Goal: Task Accomplishment & Management: Use online tool/utility

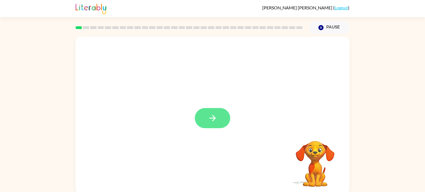
click at [219, 119] on button "button" at bounding box center [212, 118] width 35 height 20
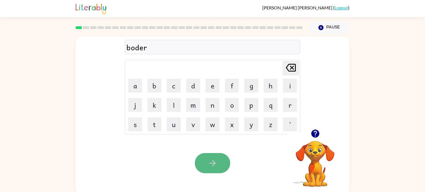
click at [217, 161] on icon "button" at bounding box center [213, 164] width 10 height 10
click at [211, 158] on button "button" at bounding box center [212, 163] width 35 height 20
click at [212, 168] on icon "button" at bounding box center [213, 164] width 10 height 10
click at [207, 158] on button "button" at bounding box center [212, 163] width 35 height 20
click at [209, 167] on icon "button" at bounding box center [213, 164] width 10 height 10
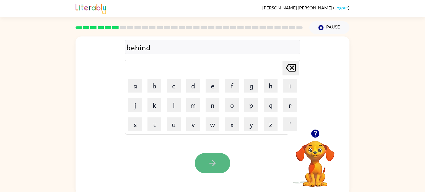
click at [221, 159] on button "button" at bounding box center [212, 163] width 35 height 20
click at [209, 167] on icon "button" at bounding box center [213, 164] width 10 height 10
click at [212, 157] on button "button" at bounding box center [212, 163] width 35 height 20
click at [213, 163] on icon "button" at bounding box center [213, 164] width 10 height 10
click at [222, 159] on button "button" at bounding box center [212, 163] width 35 height 20
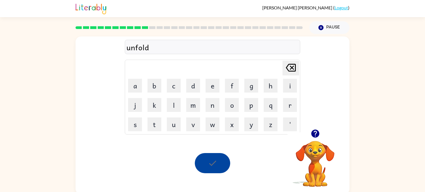
click at [222, 159] on div at bounding box center [212, 163] width 35 height 20
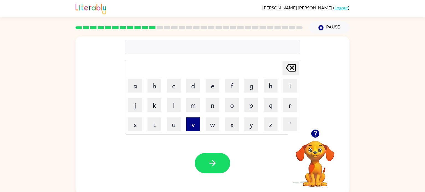
click at [195, 122] on button "v" at bounding box center [193, 125] width 14 height 14
click at [228, 102] on button "o" at bounding box center [232, 105] width 14 height 14
type button "o"
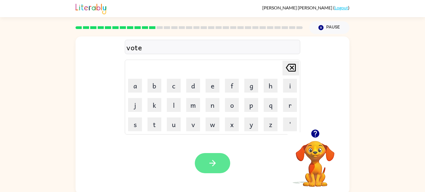
click at [211, 167] on icon "button" at bounding box center [213, 164] width 10 height 10
click at [218, 164] on button "button" at bounding box center [212, 163] width 35 height 20
click at [217, 167] on button "button" at bounding box center [212, 163] width 35 height 20
click at [215, 165] on icon "button" at bounding box center [212, 163] width 6 height 6
click at [135, 49] on div "term" at bounding box center [213, 48] width 172 height 12
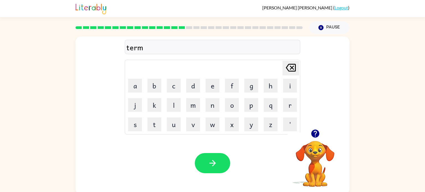
click at [134, 48] on div "term" at bounding box center [213, 48] width 172 height 12
click at [202, 162] on button "button" at bounding box center [212, 163] width 35 height 20
click at [207, 160] on button "button" at bounding box center [212, 163] width 35 height 20
click at [213, 170] on button "button" at bounding box center [212, 163] width 35 height 20
click at [209, 167] on icon "button" at bounding box center [213, 164] width 10 height 10
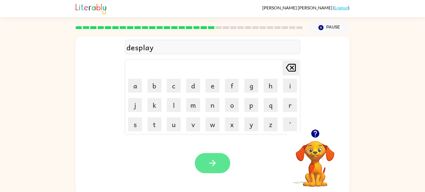
click at [202, 168] on button "button" at bounding box center [212, 163] width 35 height 20
click at [210, 165] on icon "button" at bounding box center [213, 164] width 10 height 10
click at [216, 162] on icon "button" at bounding box center [213, 164] width 10 height 10
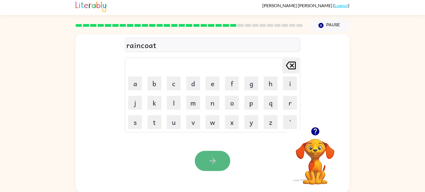
click at [217, 160] on icon "button" at bounding box center [213, 161] width 10 height 10
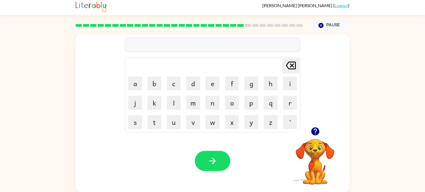
click at [314, 134] on icon "button" at bounding box center [315, 132] width 8 height 8
click at [217, 161] on icon "button" at bounding box center [213, 161] width 10 height 10
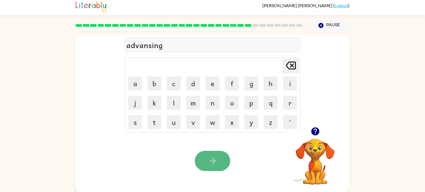
click at [219, 167] on button "button" at bounding box center [212, 161] width 35 height 20
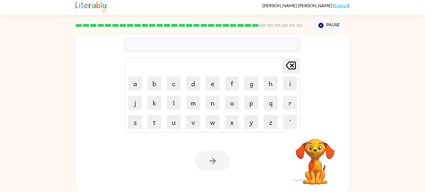
click at [219, 167] on div at bounding box center [212, 161] width 35 height 20
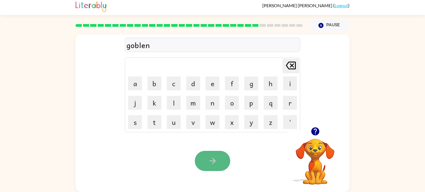
click at [213, 169] on button "button" at bounding box center [212, 161] width 35 height 20
click at [211, 161] on icon "button" at bounding box center [212, 161] width 6 height 6
click at [215, 163] on icon "button" at bounding box center [213, 161] width 10 height 10
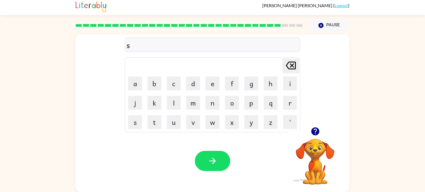
click at [165, 22] on div at bounding box center [189, 25] width 234 height 19
click at [138, 80] on button "a" at bounding box center [135, 84] width 14 height 14
type button "a"
click at [215, 82] on button "e" at bounding box center [213, 84] width 14 height 14
click at [219, 162] on button "button" at bounding box center [212, 161] width 35 height 20
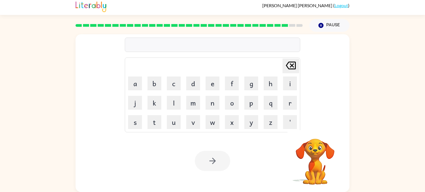
click at [211, 161] on div at bounding box center [212, 161] width 35 height 20
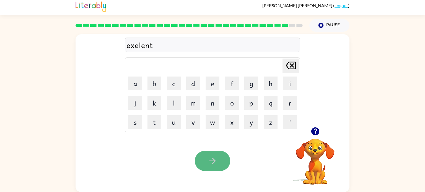
click at [211, 163] on icon "button" at bounding box center [213, 161] width 10 height 10
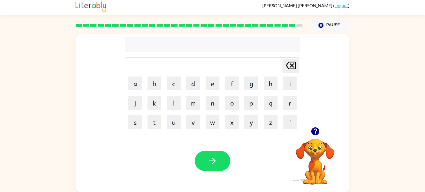
click at [313, 129] on icon "button" at bounding box center [315, 132] width 8 height 8
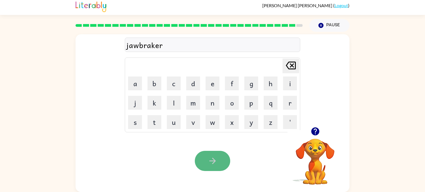
click at [214, 158] on icon "button" at bounding box center [213, 161] width 10 height 10
